Goal: Information Seeking & Learning: Learn about a topic

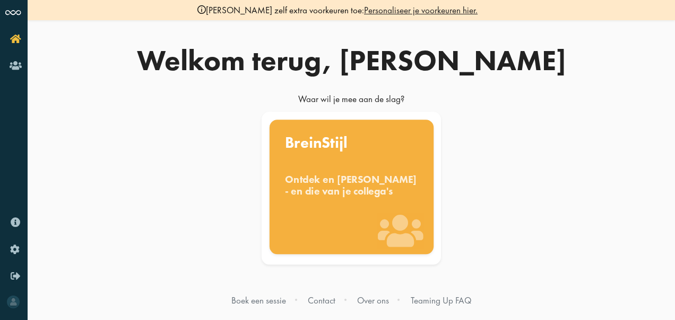
click at [329, 159] on div "BreinStijl Ontdek en benut jouw denkstijl - en die van je collega's" at bounding box center [351, 186] width 164 height 134
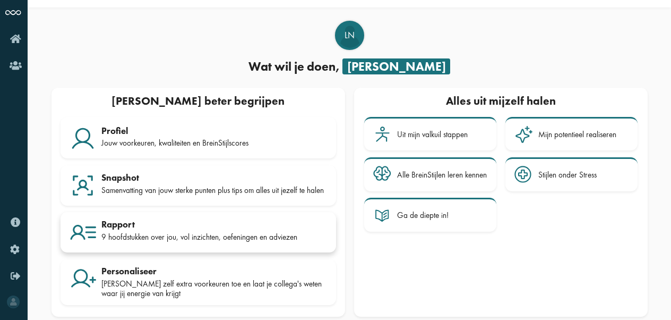
scroll to position [25, 0]
click at [201, 138] on div "Jouw voorkeuren, kwaliteiten en BreinStijlscores" at bounding box center [214, 143] width 226 height 10
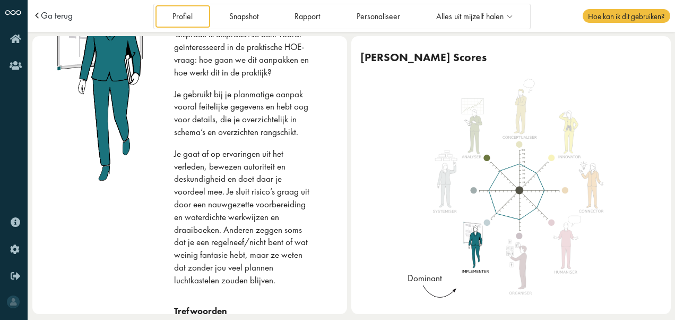
scroll to position [95, 0]
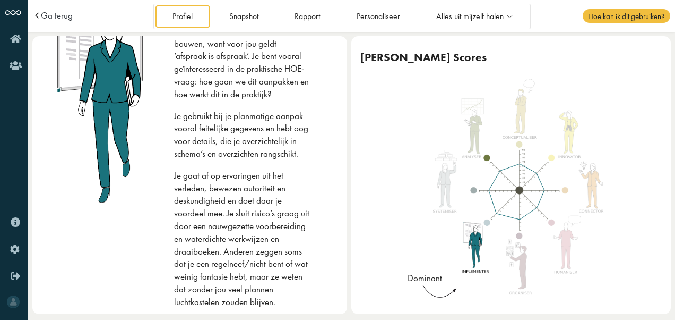
click at [306, 29] on div "Profiel Snapshot Rapport Personaliseer Alles uit mijzelf halen Uit mijn valkuil…" at bounding box center [342, 16] width 378 height 25
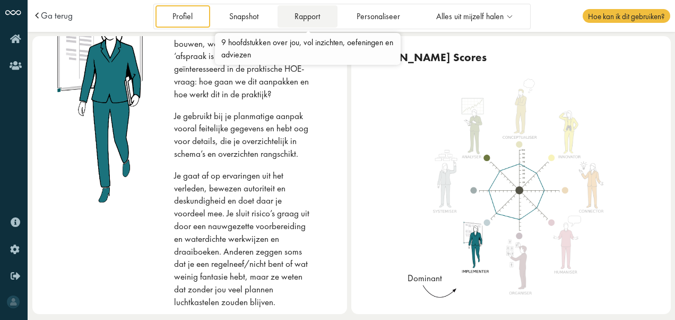
click at [313, 21] on link "Rapport" at bounding box center [308, 16] width 60 height 22
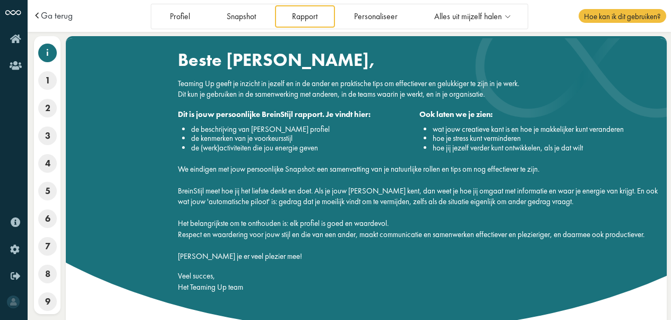
scroll to position [4, 0]
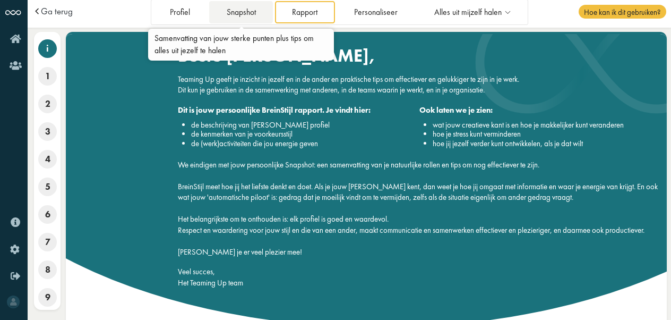
click at [237, 16] on link "Snapshot" at bounding box center [241, 12] width 64 height 22
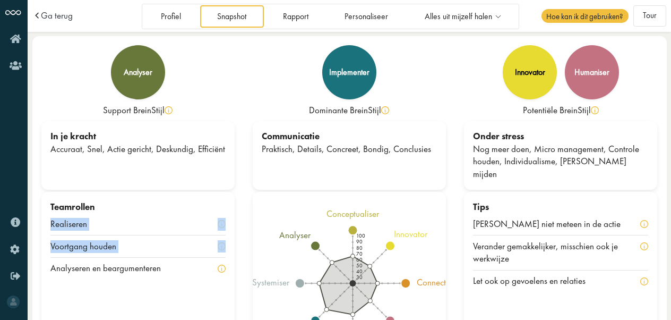
drag, startPoint x: 50, startPoint y: 223, endPoint x: 185, endPoint y: 241, distance: 136.6
click at [185, 241] on div "Teamrollen Realiseren Voortgang houden Analyseren en beargumenteren" at bounding box center [137, 240] width 193 height 97
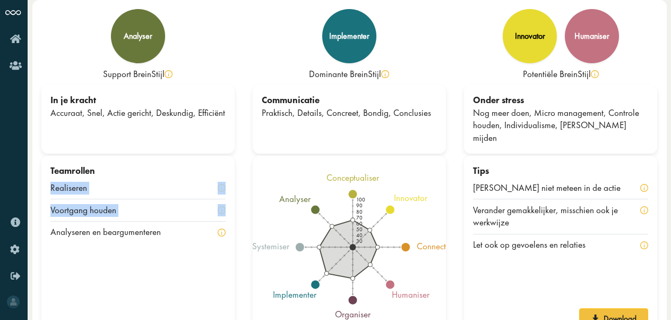
scroll to position [62, 0]
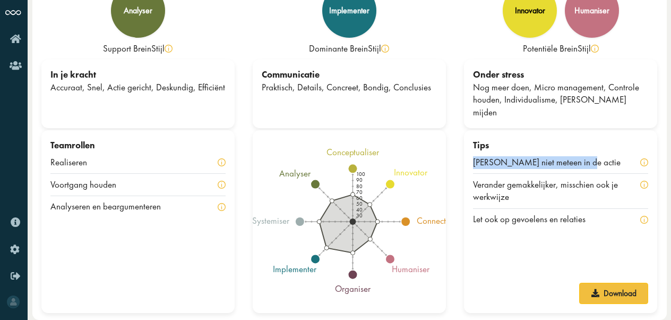
drag, startPoint x: 473, startPoint y: 165, endPoint x: 578, endPoint y: 164, distance: 105.1
click at [578, 164] on div "Tips [PERSON_NAME] niet meteen in de actie Verander gemakkelijker, misschien oo…" at bounding box center [560, 184] width 193 height 109
copy div "[PERSON_NAME] niet meteen in de actie"
click at [514, 259] on div "Tips Schiet niet meteen in de actie Verander gemakkelijker, misschien ook je we…" at bounding box center [560, 221] width 193 height 183
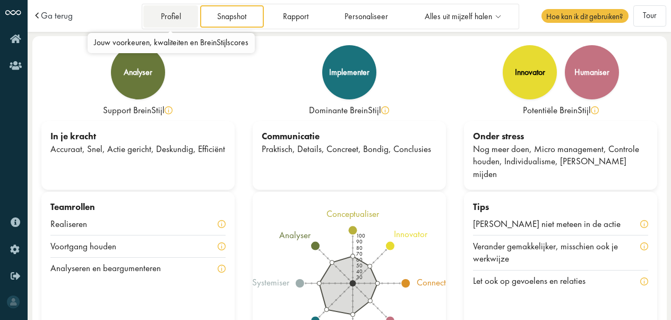
click at [167, 16] on link "Profiel" at bounding box center [170, 16] width 55 height 22
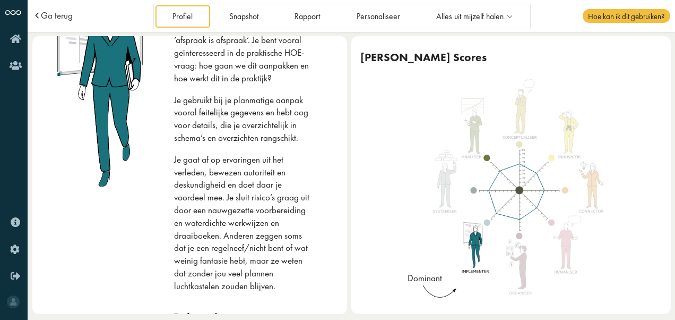
scroll to position [126, 0]
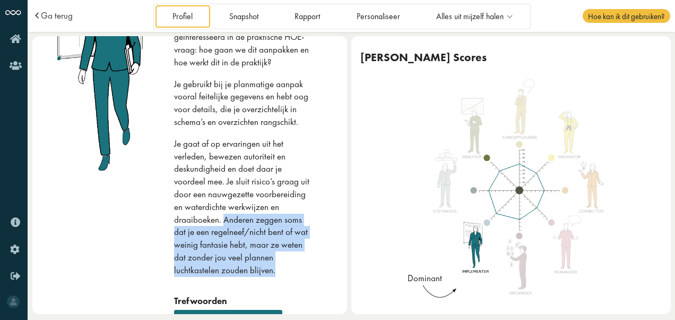
drag, startPoint x: 276, startPoint y: 219, endPoint x: 229, endPoint y: 283, distance: 79.1
click at [229, 277] on p "Je gaat af op ervaringen uit het verleden, bewezen autoriteit en deskundigheid …" at bounding box center [242, 207] width 137 height 139
copy p "Anderen zeggen soms dat je een regelneef/nicht bent of wat weinig fantasie hebt…"
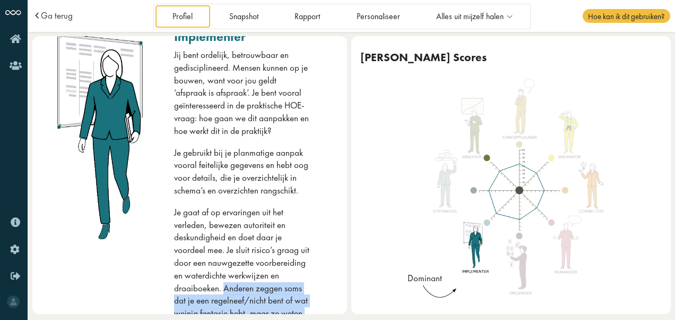
scroll to position [0, 0]
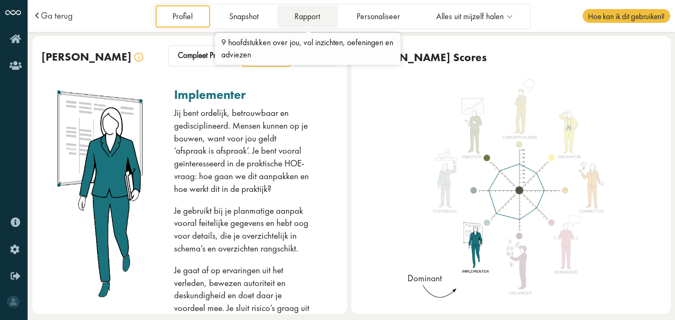
click at [305, 13] on link "Rapport" at bounding box center [308, 16] width 60 height 22
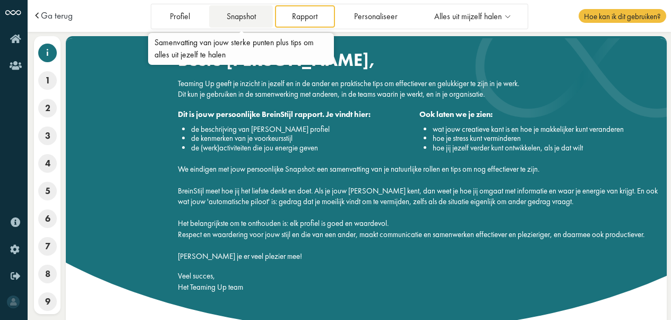
click at [225, 12] on link "Snapshot" at bounding box center [241, 16] width 64 height 22
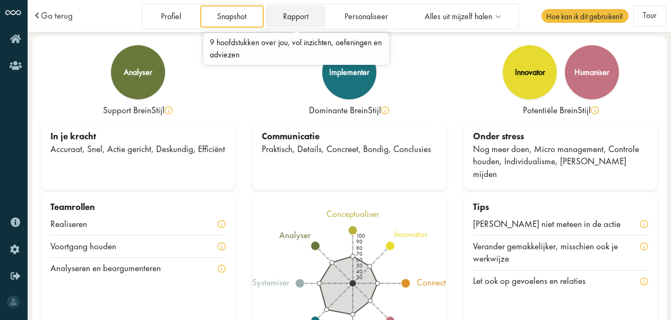
click at [290, 14] on link "Rapport" at bounding box center [296, 16] width 60 height 22
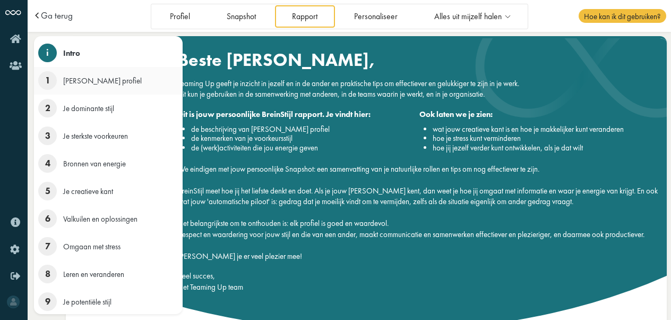
click at [48, 76] on span "1" at bounding box center [47, 80] width 19 height 19
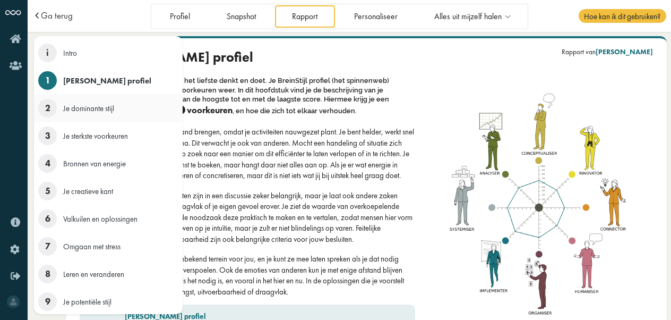
click at [48, 103] on span "2" at bounding box center [47, 108] width 19 height 19
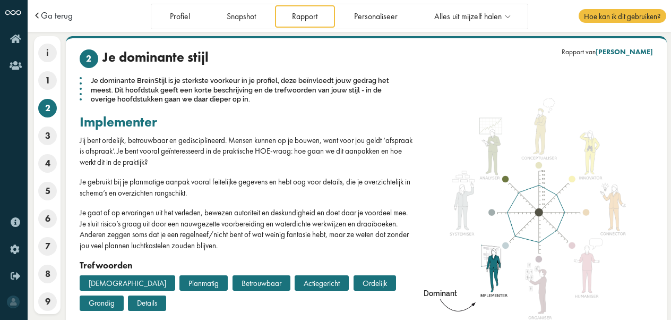
click at [294, 126] on h2 "implementer" at bounding box center [248, 122] width 336 height 16
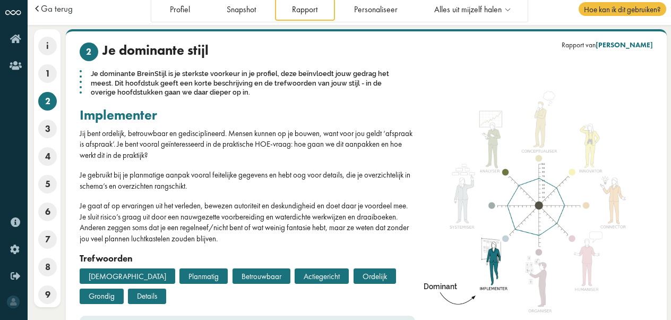
scroll to position [73, 0]
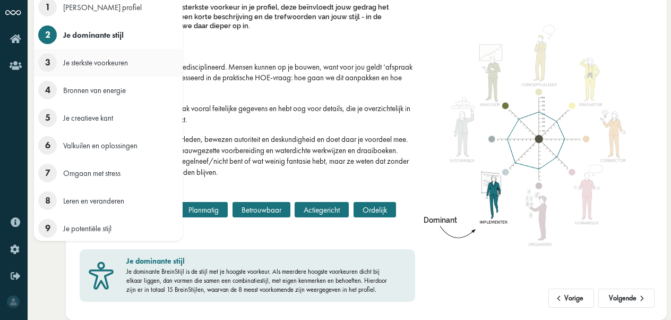
click at [46, 63] on span "3" at bounding box center [47, 62] width 19 height 19
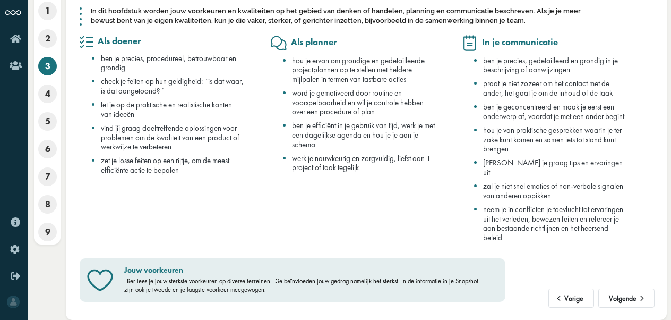
scroll to position [0, 0]
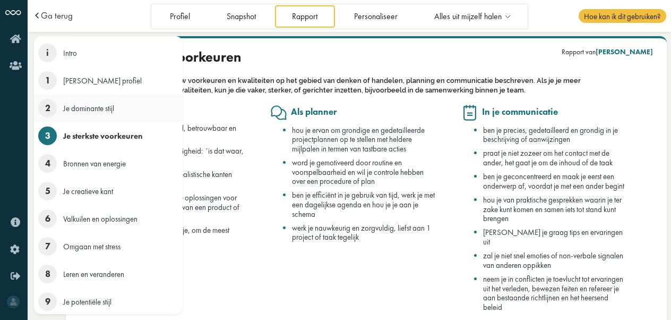
click at [48, 110] on span "2" at bounding box center [47, 108] width 19 height 19
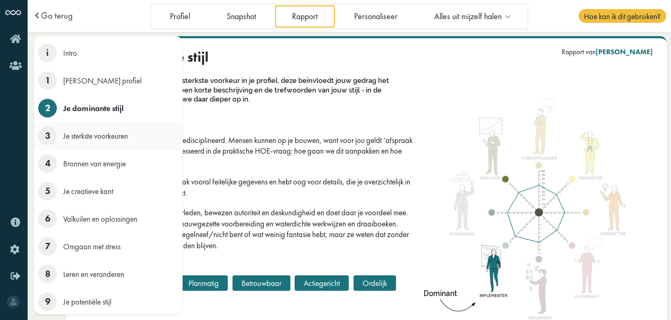
click at [44, 134] on span "3" at bounding box center [47, 135] width 19 height 19
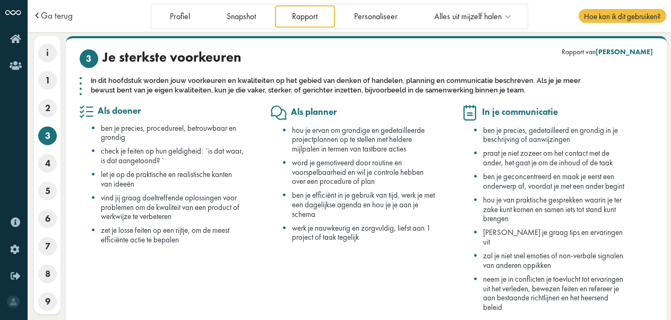
click at [273, 208] on ul "hou je ervan om grondige en gedetailleerde projectplannen op te stellen met hel…" at bounding box center [353, 183] width 164 height 117
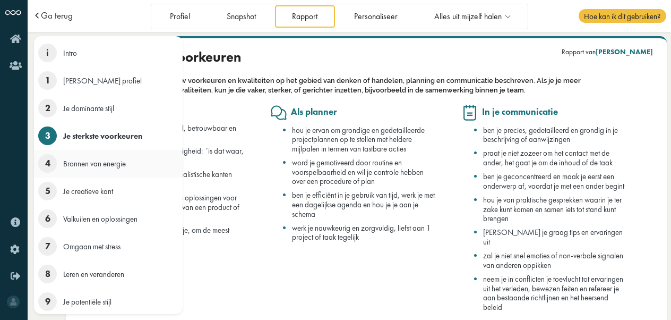
click at [50, 162] on span "4" at bounding box center [47, 163] width 19 height 19
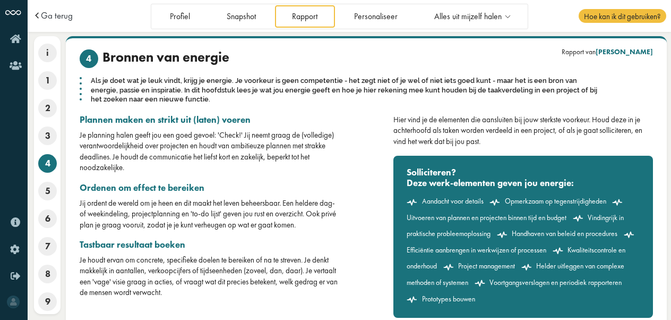
click at [299, 194] on div "Ordenen om effect te bereiken Jij ordent de wereld om je heen en dit maakt het …" at bounding box center [210, 206] width 260 height 48
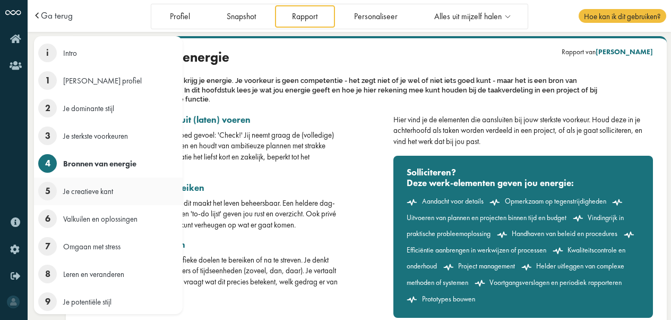
click at [52, 194] on span "5" at bounding box center [47, 191] width 19 height 19
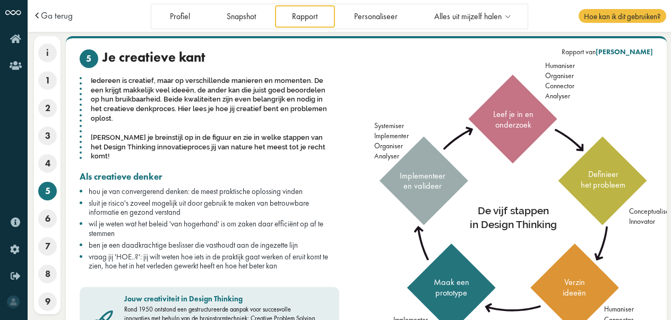
click at [332, 198] on li "sluit je risico's zoveel mogelijk uit door gebruik te maken van betrouwbare inf…" at bounding box center [214, 207] width 251 height 19
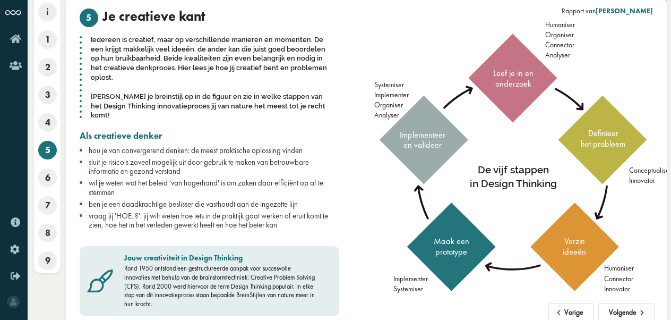
scroll to position [46, 0]
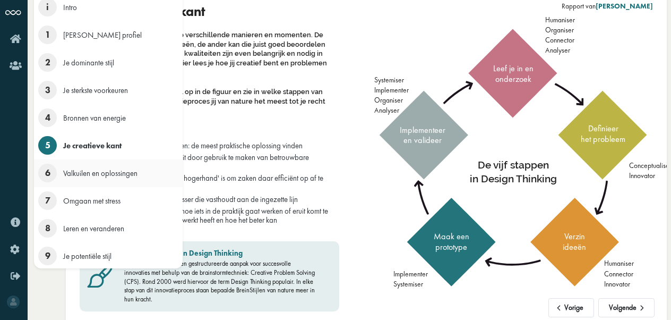
click at [47, 176] on span "6" at bounding box center [47, 173] width 19 height 19
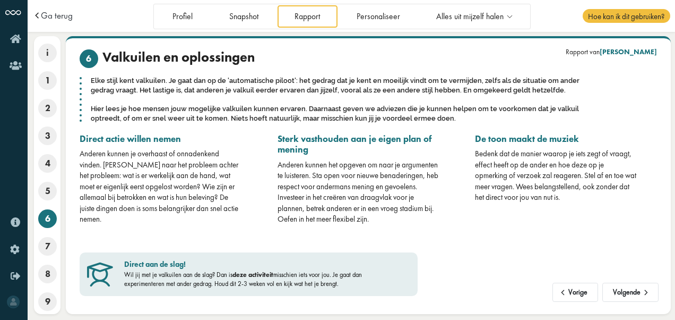
click at [216, 311] on div "Vorige Volgende Rapport van Louise Nell 6 Valkuilen en oplossingen Elke stijl k…" at bounding box center [368, 175] width 605 height 278
click at [303, 199] on div "Anderen kunnen het opgeven om naar je argumenten te luisteren. Sta open voor ni…" at bounding box center [359, 191] width 163 height 65
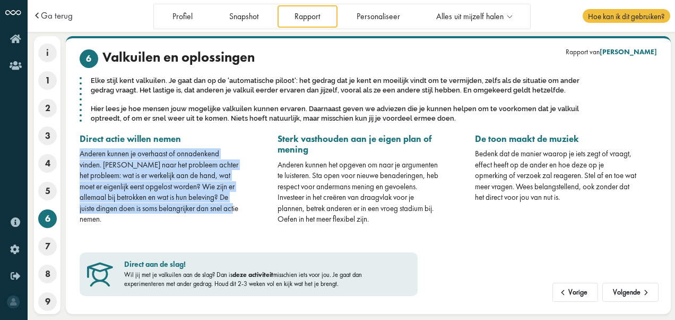
drag, startPoint x: 108, startPoint y: 222, endPoint x: 79, endPoint y: 156, distance: 72.3
click at [79, 156] on div "Direct actie willen nemen Anderen kunnen je overhaast of onnadenkend vinden. Ki…" at bounding box center [171, 178] width 198 height 91
copy div "Anderen kunnen je overhaast of onnadenkend vinden. [PERSON_NAME] naar het probl…"
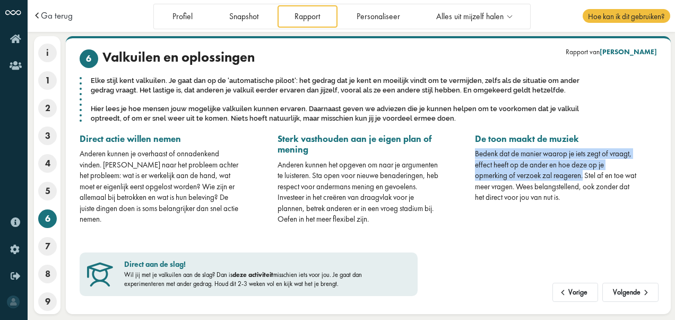
drag, startPoint x: 476, startPoint y: 151, endPoint x: 586, endPoint y: 178, distance: 112.7
click at [586, 178] on div "Bedenk dat de manier waarop je iets zegt of vraagt, effect heeft op de ander en…" at bounding box center [556, 175] width 163 height 54
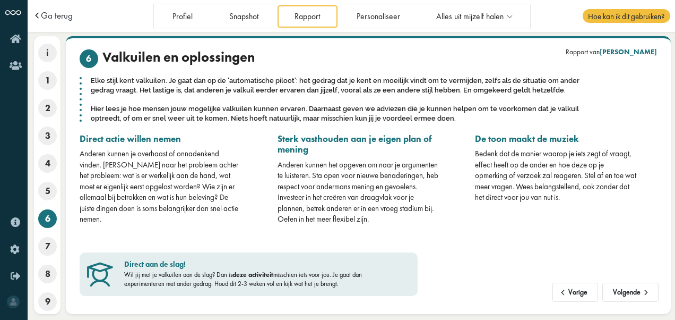
click at [478, 138] on h3 "De toon maakt de muziek" at bounding box center [556, 138] width 163 height 11
drag, startPoint x: 477, startPoint y: 137, endPoint x: 583, endPoint y: 141, distance: 105.8
click at [583, 141] on h3 "De toon maakt de muziek" at bounding box center [556, 138] width 163 height 11
copy h3 "De toon maakt de muziek"
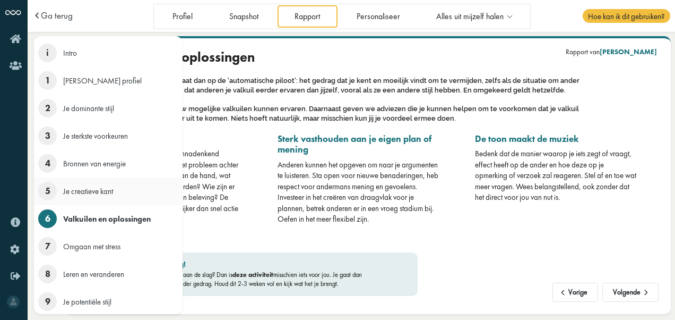
click at [52, 193] on span "5" at bounding box center [47, 191] width 19 height 19
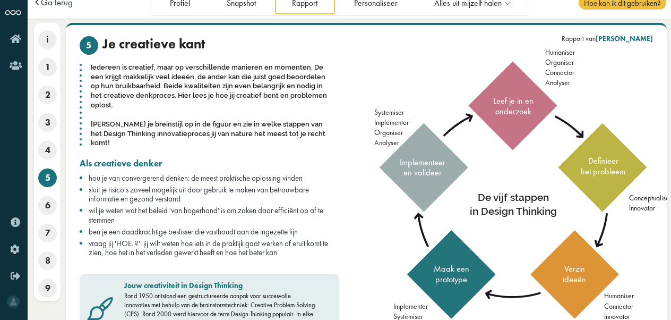
scroll to position [12, 0]
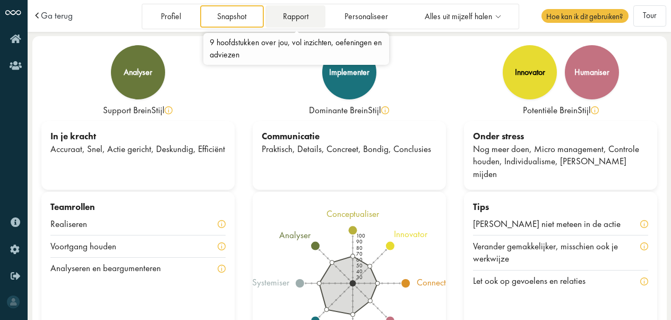
click at [313, 15] on link "Rapport" at bounding box center [296, 16] width 60 height 22
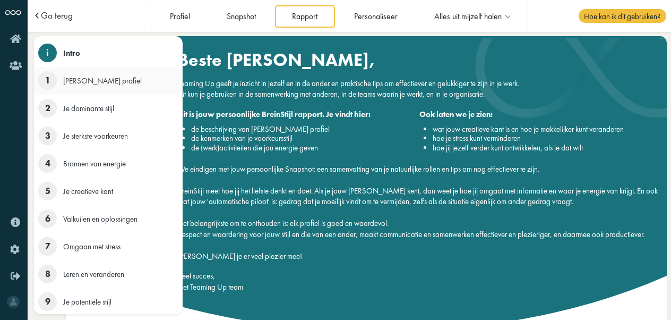
click at [46, 85] on span "1" at bounding box center [47, 80] width 19 height 19
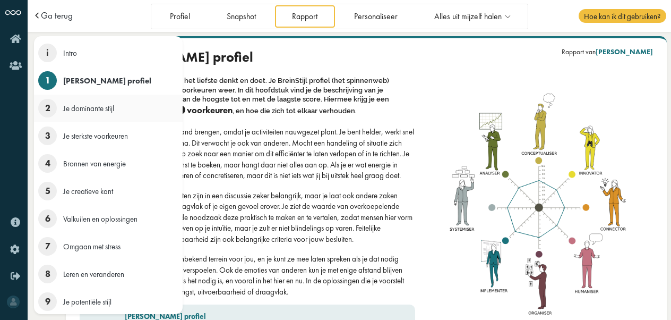
click at [53, 114] on span "2" at bounding box center [47, 108] width 19 height 19
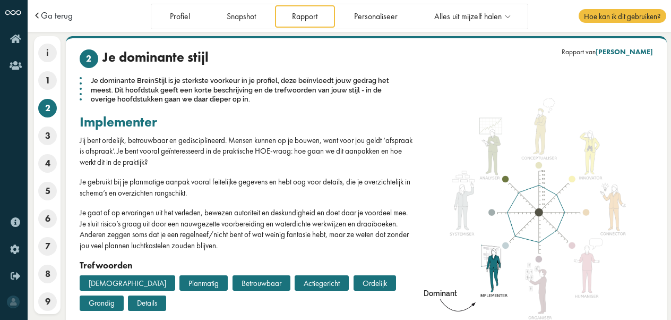
click at [238, 159] on p "Jij bent ordelijk, betrouwbaar en gedisciplineerd. Mensen kunnen op je bouwen, …" at bounding box center [248, 151] width 336 height 32
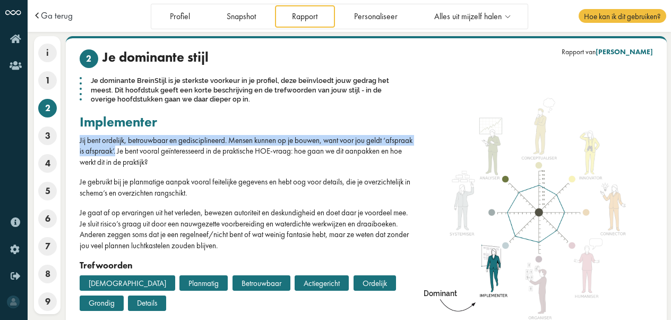
drag, startPoint x: 80, startPoint y: 139, endPoint x: 146, endPoint y: 152, distance: 67.1
click at [146, 152] on p "Jij bent ordelijk, betrouwbaar en gedisciplineerd. Mensen kunnen op je bouwen, …" at bounding box center [248, 151] width 336 height 32
copy p "Jij bent ordelijk, betrouwbaar en gedisciplineerd. Mensen kunnen op je bouwen, …"
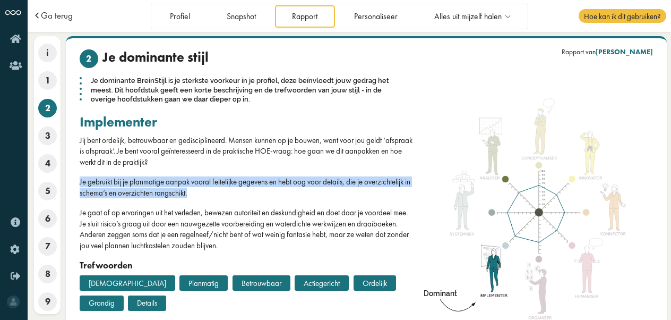
drag, startPoint x: 80, startPoint y: 182, endPoint x: 342, endPoint y: 189, distance: 261.9
click at [342, 189] on p "Je gebruikt bij je planmatige aanpak vooral feitelijke gegevens en hebt oog voo…" at bounding box center [248, 187] width 336 height 22
copy p "Je gebruikt bij je planmatige aanpak vooral feitelijke gegevens en hebt oog voo…"
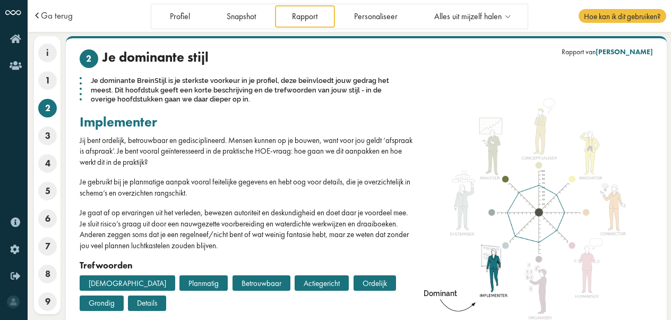
click at [133, 218] on p "Je gaat af op ervaringen uit het verleden, bewezen autoriteit en deskundigheid …" at bounding box center [248, 229] width 336 height 44
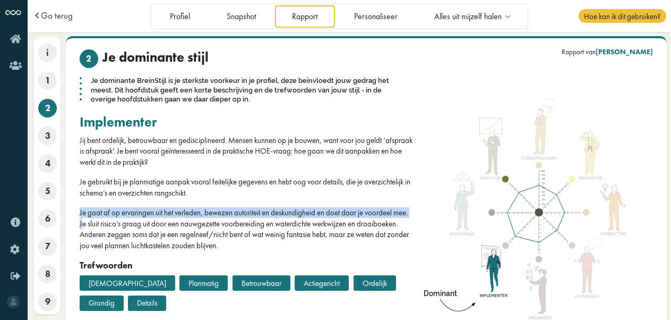
drag, startPoint x: 79, startPoint y: 212, endPoint x: 98, endPoint y: 225, distance: 22.7
click at [98, 225] on p "Je gaat af op ervaringen uit het verleden, bewezen autoriteit en deskundigheid …" at bounding box center [248, 229] width 336 height 44
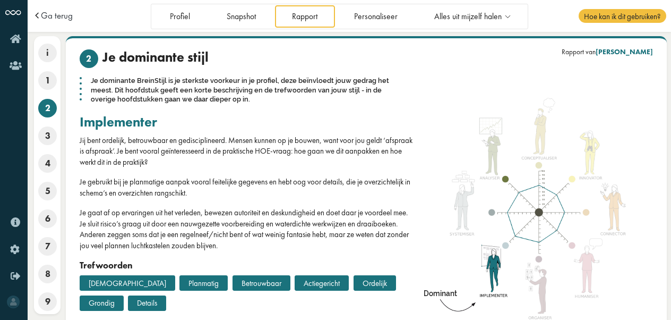
click at [147, 237] on p "Je gaat af op ervaringen uit het verleden, bewezen autoriteit en deskundigheid …" at bounding box center [248, 229] width 336 height 44
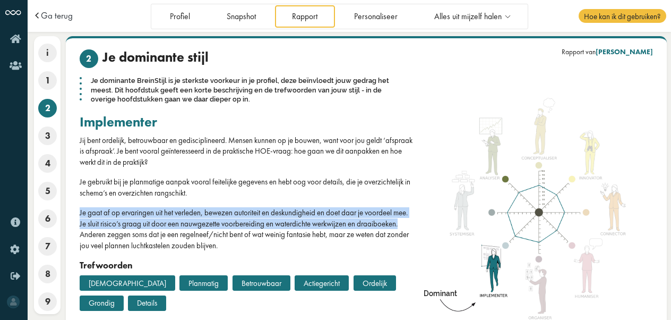
drag, startPoint x: 120, startPoint y: 235, endPoint x: 77, endPoint y: 211, distance: 49.0
click at [77, 211] on div "2 Je dominante stijl Je dominante BreinStijl is je sterkste voorkeur in je prof…" at bounding box center [244, 211] width 344 height 325
copy p "Je gaat af op ervaringen uit het verleden, bewezen autoriteit en deskundigheid …"
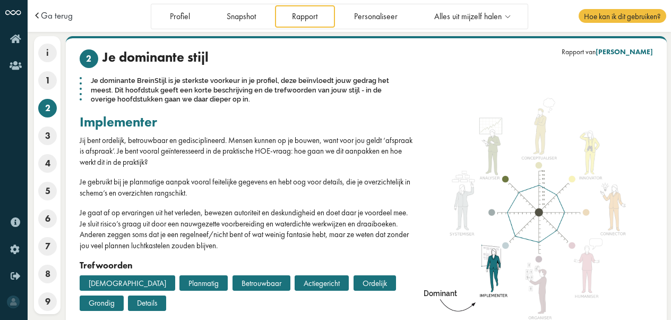
click at [168, 239] on p "Je gaat af op ervaringen uit het verleden, bewezen autoriteit en deskundigheid …" at bounding box center [248, 229] width 336 height 44
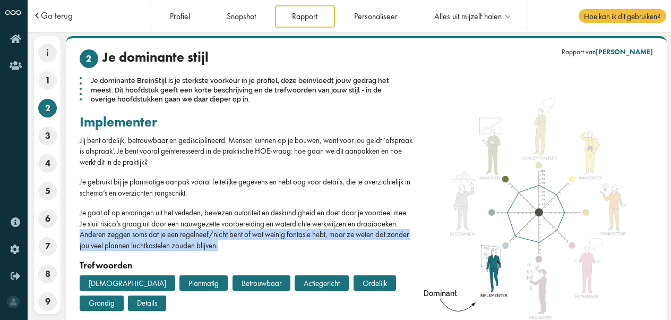
drag, startPoint x: 124, startPoint y: 237, endPoint x: 283, endPoint y: 246, distance: 159.0
click at [283, 246] on p "Je gaat af op ervaringen uit het verleden, bewezen autoriteit en deskundigheid …" at bounding box center [248, 229] width 336 height 44
copy p "Anderen zeggen soms dat je een regelneef/nicht bent of wat weinig fantasie hebt…"
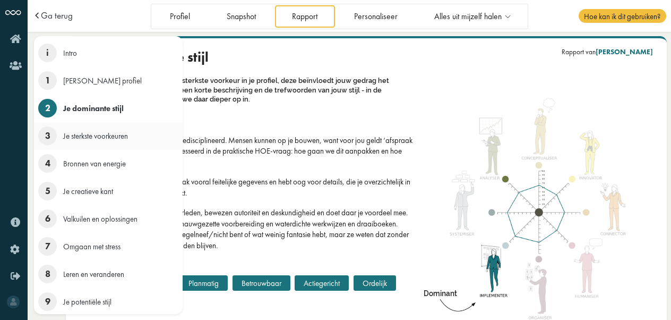
click at [46, 138] on span "3" at bounding box center [47, 135] width 19 height 19
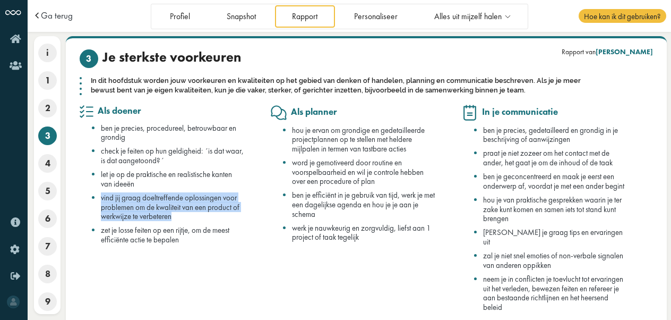
drag, startPoint x: 178, startPoint y: 216, endPoint x: 99, endPoint y: 200, distance: 80.8
click at [99, 200] on ul "ben je precies, procedureel, betrouwbaar en grondig check je feiten op hun geld…" at bounding box center [162, 183] width 164 height 121
copy span "vind jij graag doeltreffende oplossingen voor problemen om de kwaliteit van een…"
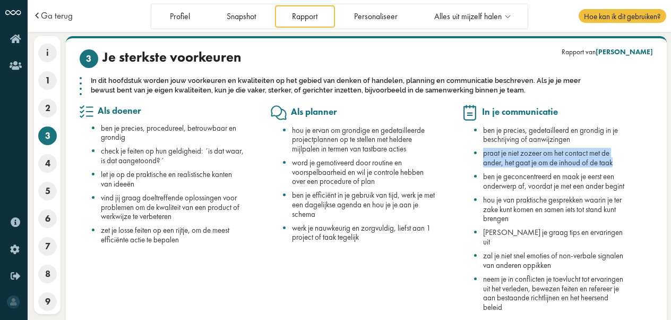
drag, startPoint x: 617, startPoint y: 164, endPoint x: 482, endPoint y: 154, distance: 134.7
click at [482, 154] on ul "ben je precies, gedetailleerd en grondig in je beschrijving of aanwijzingen pra…" at bounding box center [544, 218] width 164 height 186
copy span "praat je niet zozeer om het contact met de ander, het gaat je om de inhoud of d…"
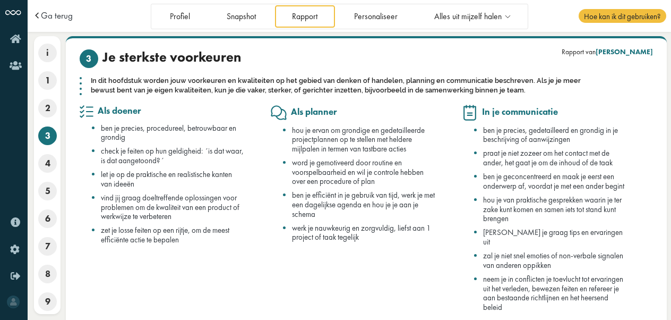
click at [516, 190] on li "ben je geconcentreerd en maak je eerst een onderwerp af, voordat je met een and…" at bounding box center [554, 181] width 143 height 19
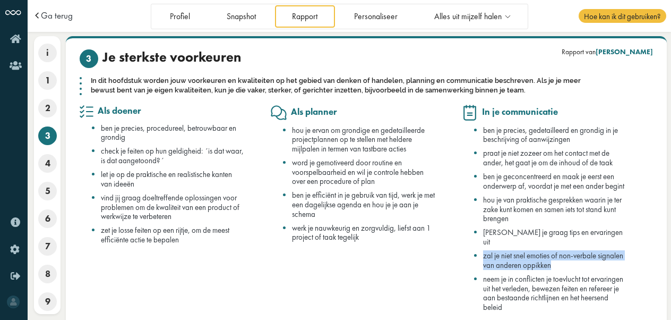
drag, startPoint x: 582, startPoint y: 267, endPoint x: 482, endPoint y: 258, distance: 100.2
click at [482, 258] on ul "ben je precies, gedetailleerd en grondig in je beschrijving of aanwijzingen pra…" at bounding box center [544, 218] width 164 height 186
copy span "zal je niet snel emoties of non-verbale signalen van anderen oppikken"
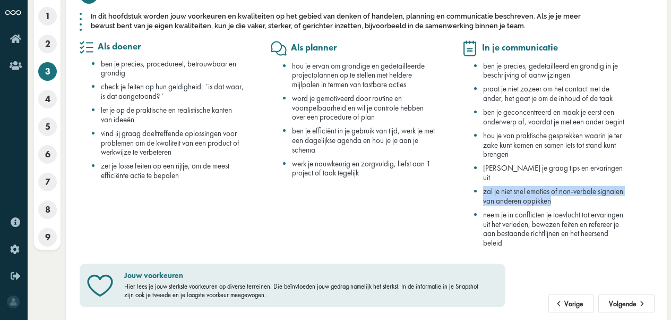
scroll to position [70, 0]
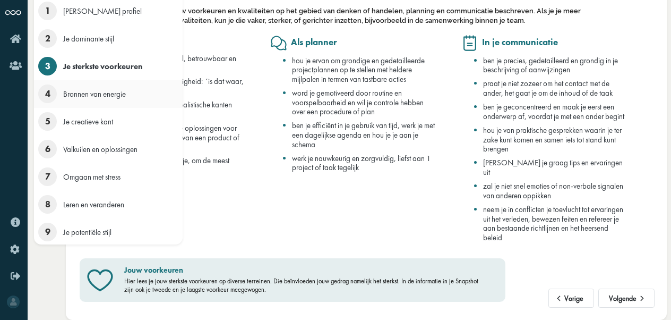
click at [48, 95] on span "4" at bounding box center [47, 93] width 19 height 19
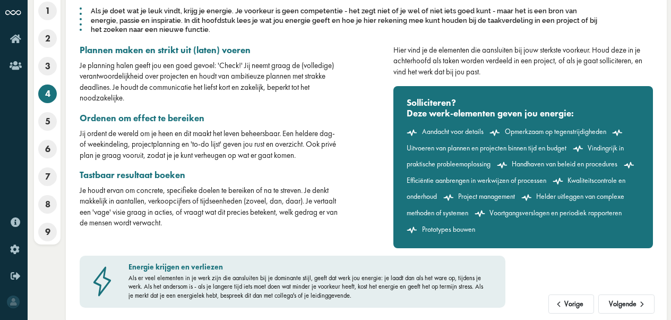
click at [328, 186] on div "Je houdt ervan om concrete, specifieke doelen te bereiken of na te streven. Je …" at bounding box center [210, 207] width 260 height 44
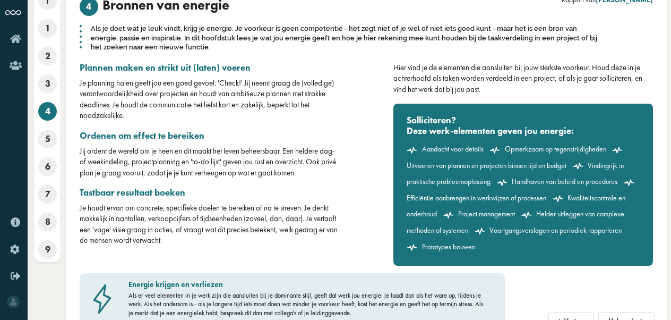
scroll to position [75, 0]
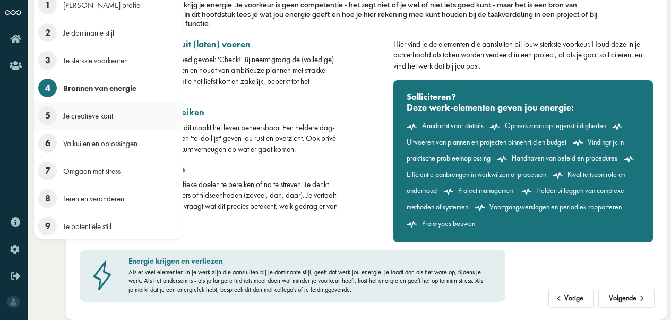
click at [50, 118] on span "5" at bounding box center [47, 115] width 19 height 19
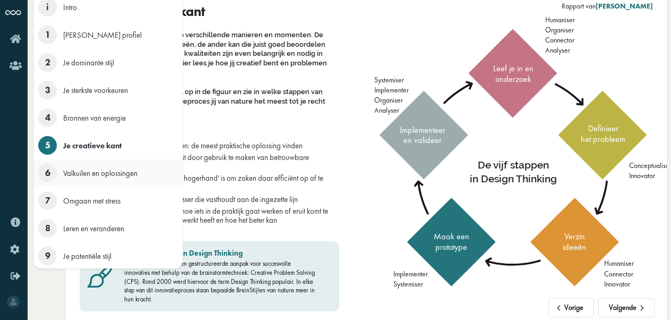
click at [47, 173] on span "6" at bounding box center [47, 173] width 19 height 19
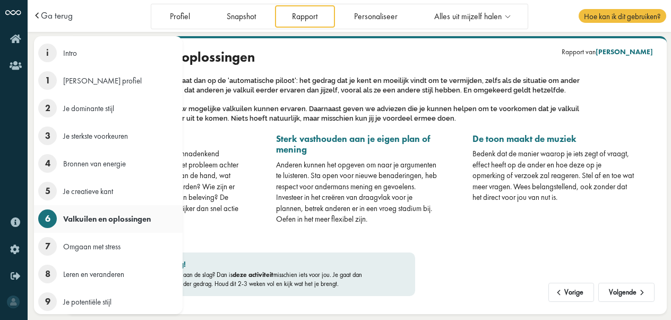
scroll to position [0, 0]
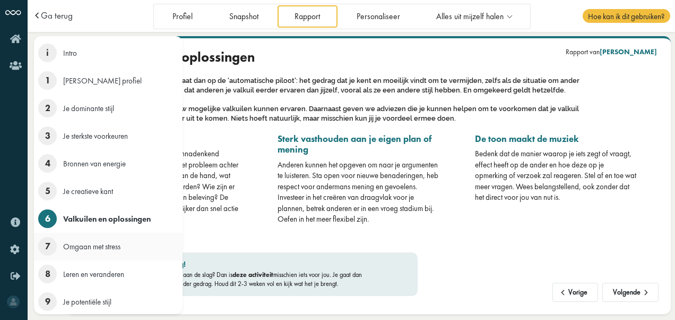
click at [46, 245] on span "7" at bounding box center [47, 246] width 19 height 19
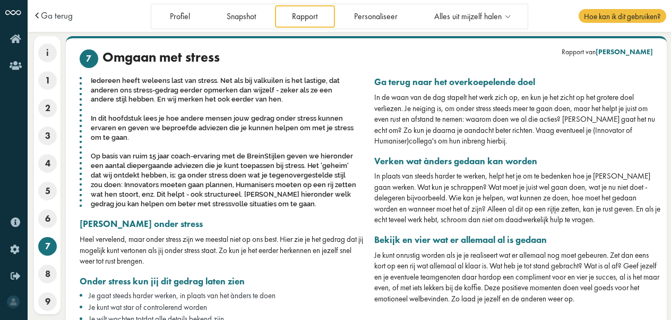
click at [314, 93] on div "Iedereen heeft weleens last van stress. Net als bij valkuilen is het lastige, d…" at bounding box center [223, 142] width 287 height 134
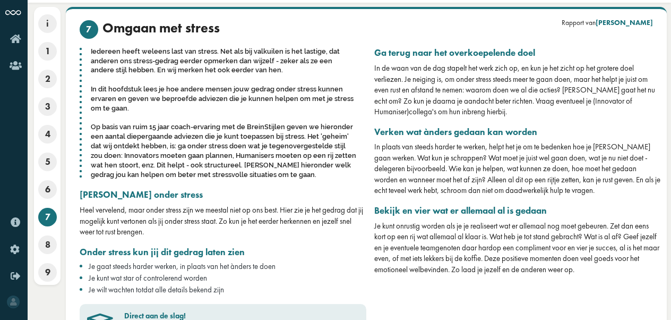
scroll to position [29, 0]
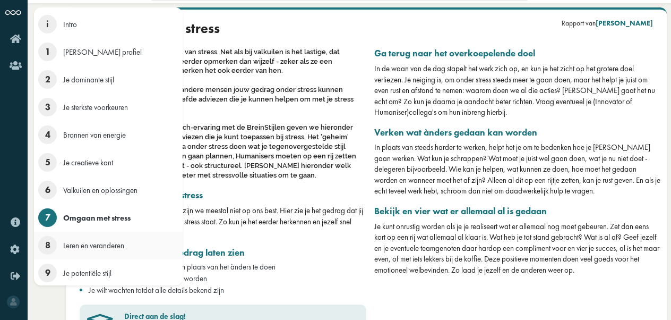
click at [44, 244] on span "8" at bounding box center [47, 245] width 19 height 19
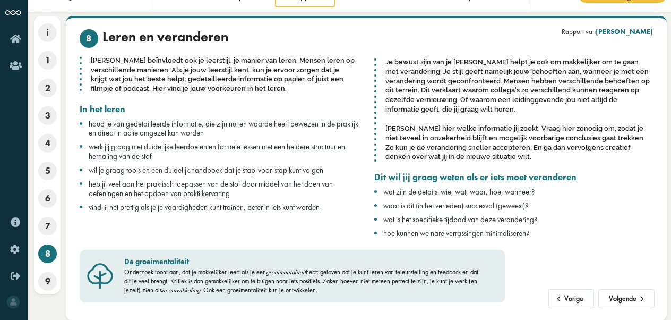
click at [274, 210] on span "vind jij het prettig als je je vaardigheden kunt trainen, beter in iets kunt wo…" at bounding box center [204, 207] width 231 height 10
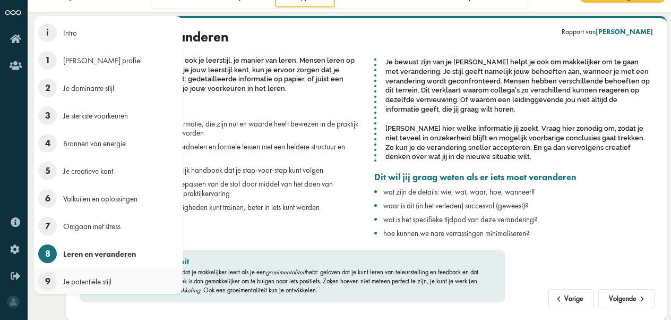
click at [47, 278] on span "9" at bounding box center [47, 281] width 19 height 19
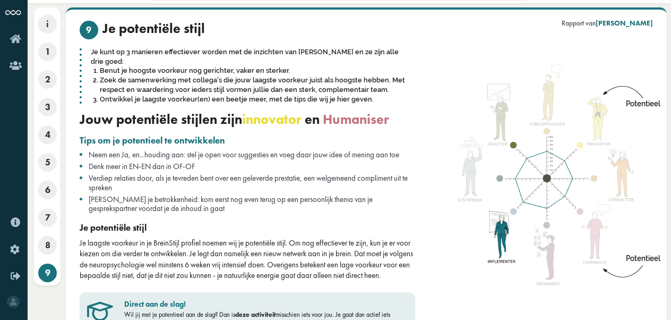
click at [256, 178] on span "Verdiep relaties door, als je tevreden bent over een geleverde prestatie, een w…" at bounding box center [248, 183] width 319 height 20
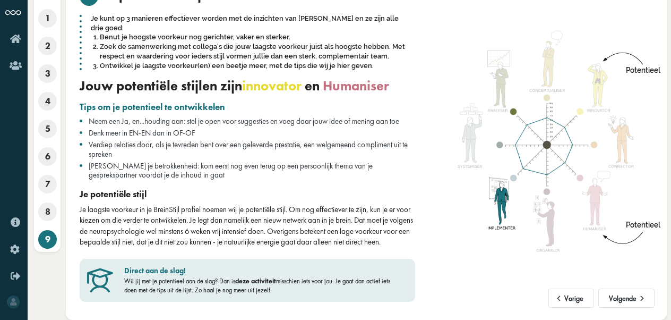
scroll to position [63, 0]
